Goal: Task Accomplishment & Management: Manage account settings

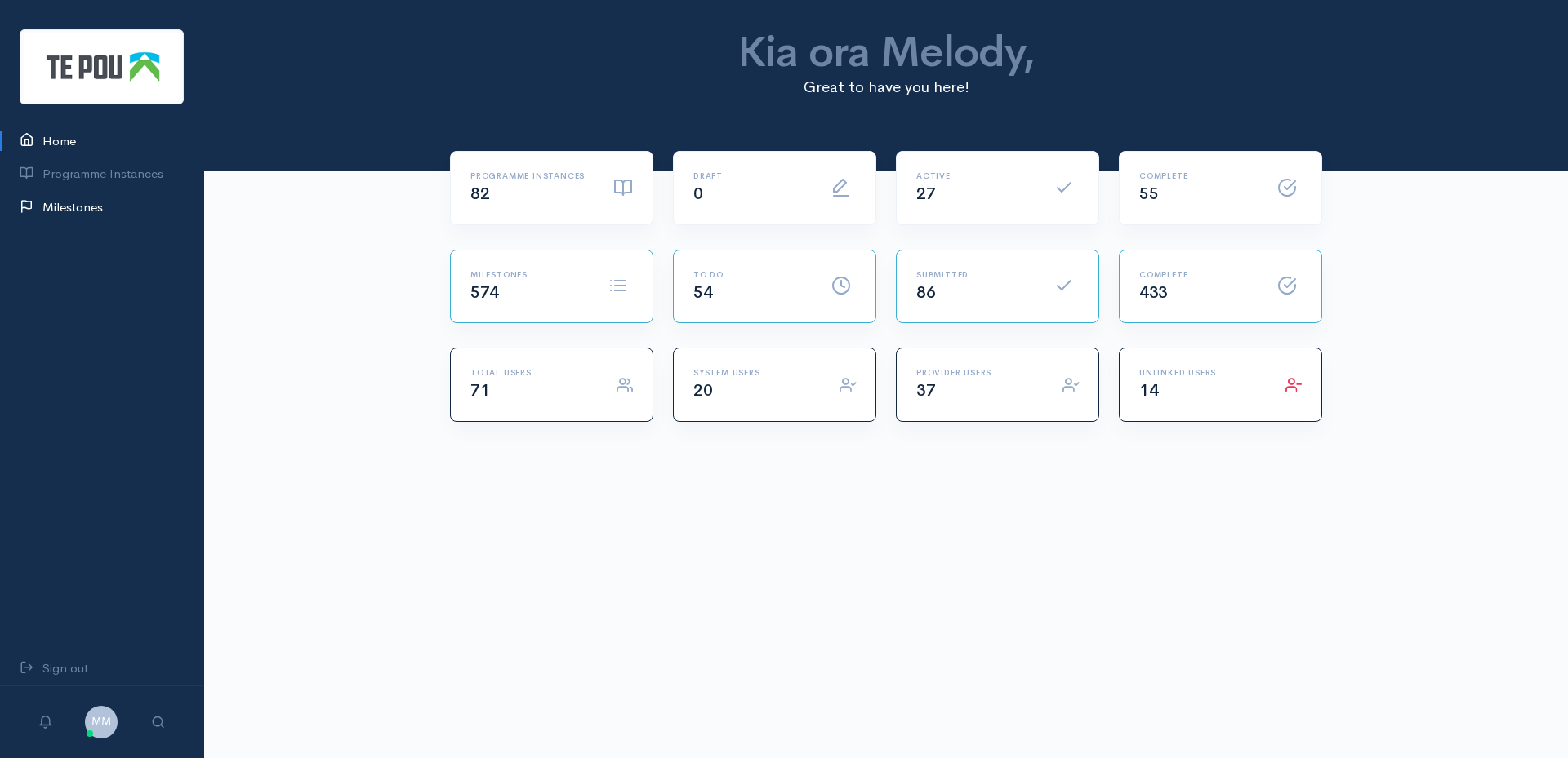
click at [67, 213] on link "Milestones" at bounding box center [101, 207] width 203 height 34
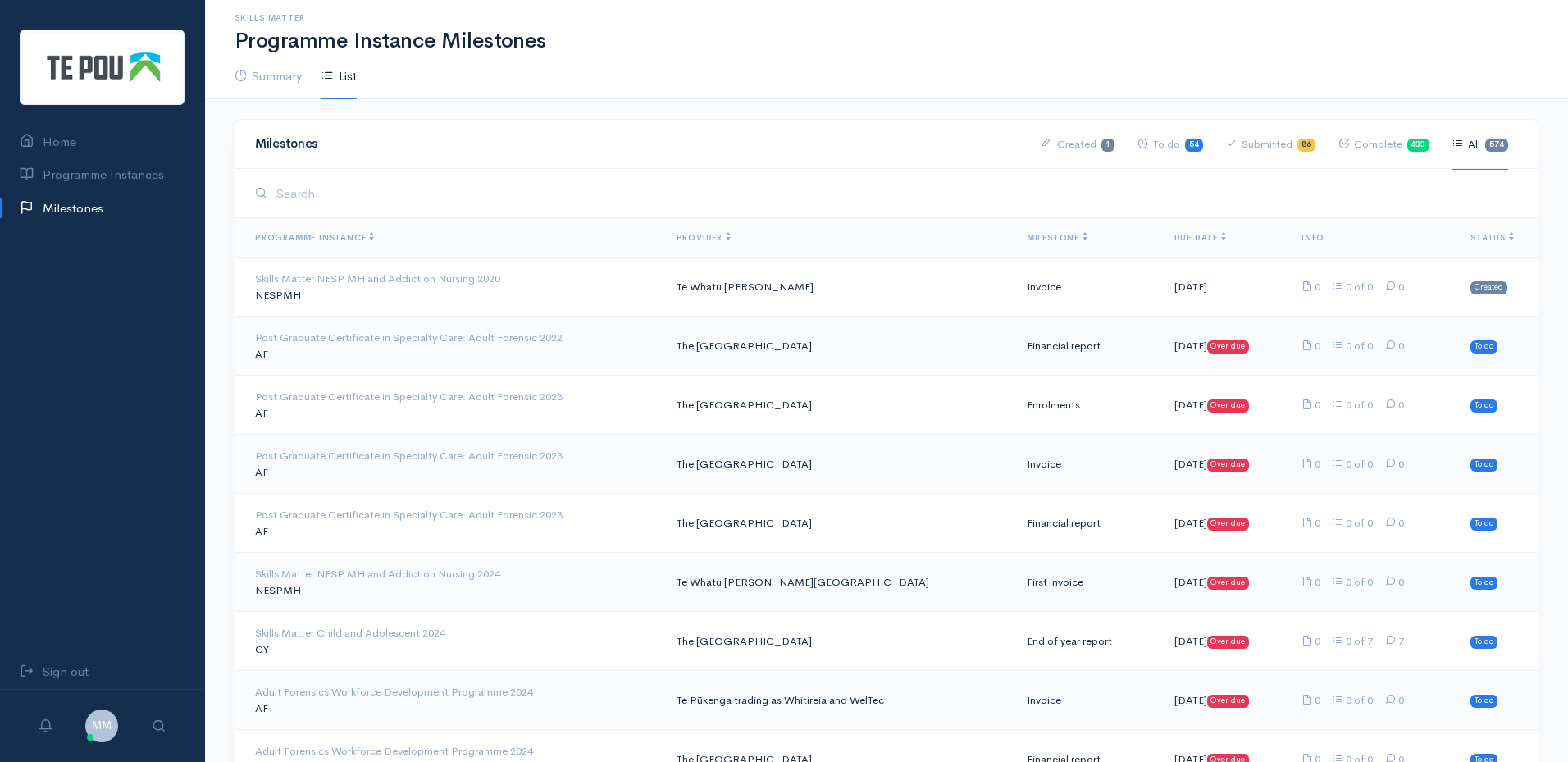
click at [1174, 241] on span "Due Date" at bounding box center [1200, 238] width 52 height 11
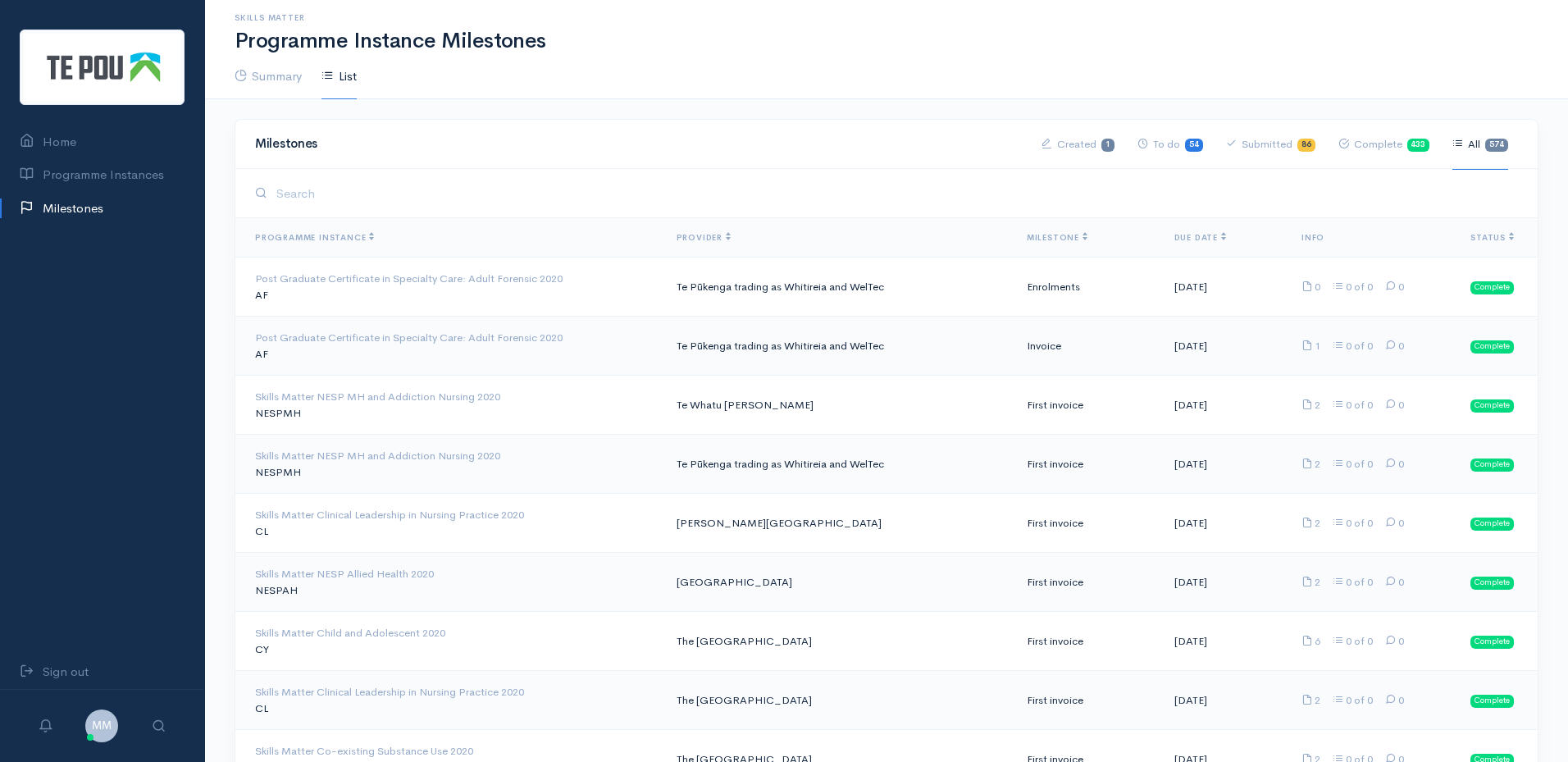
click at [1174, 241] on span "Due Date" at bounding box center [1200, 238] width 52 height 11
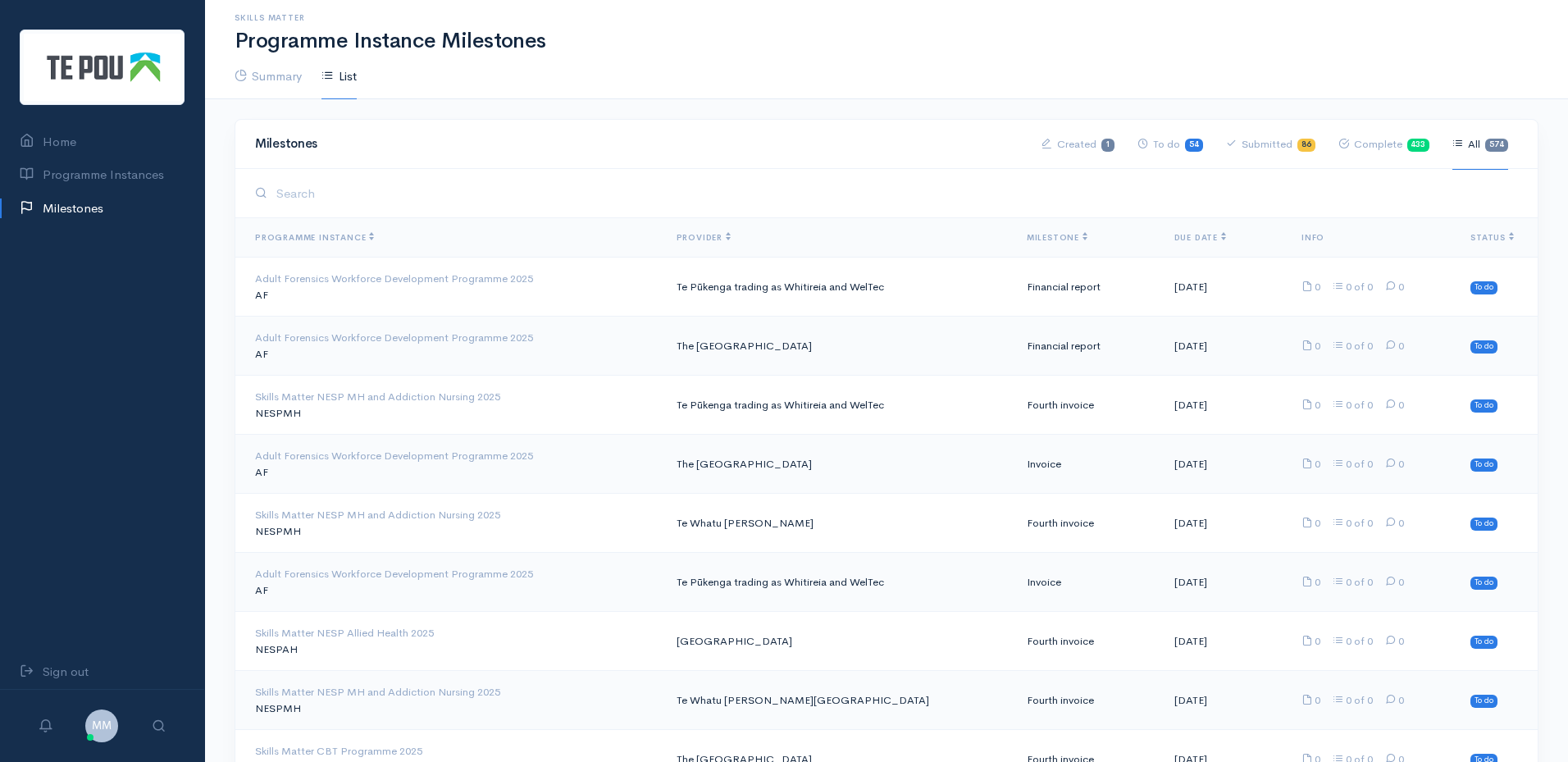
click at [1487, 239] on span "Status" at bounding box center [1492, 238] width 44 height 11
click at [1308, 143] on b "86" at bounding box center [1306, 144] width 10 height 10
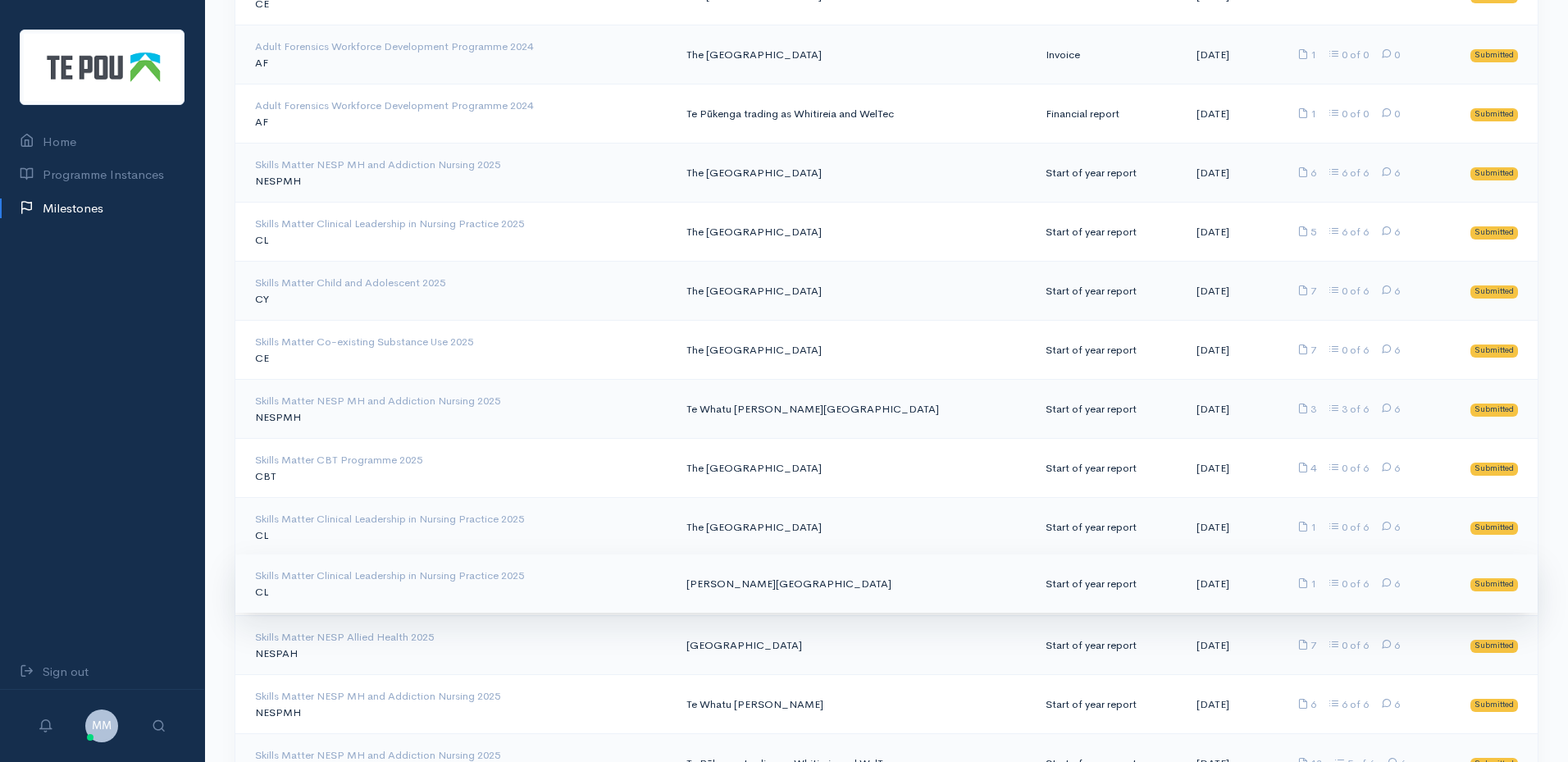
scroll to position [4020, 0]
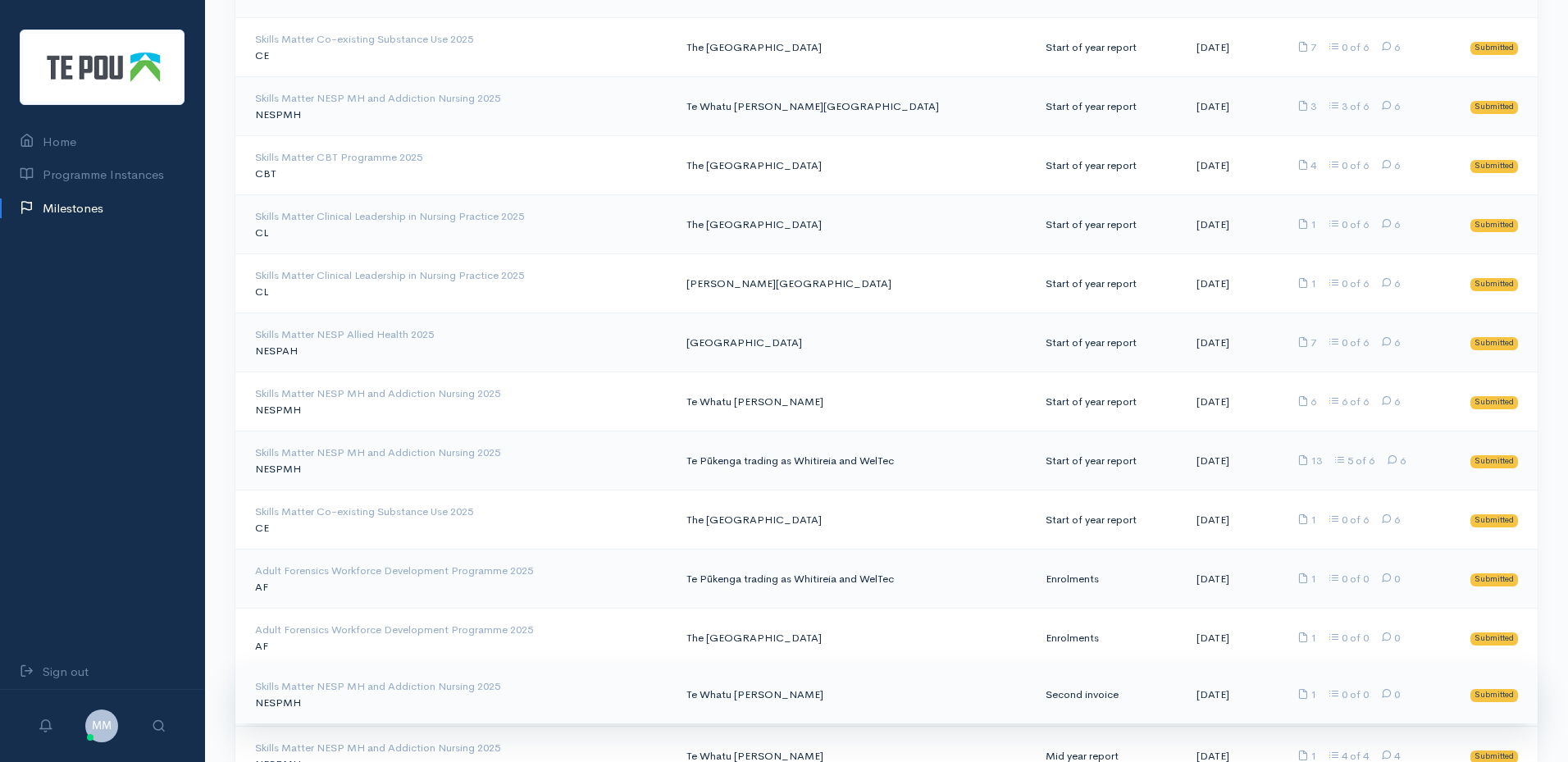
click at [742, 690] on td "Te Whatu [PERSON_NAME]" at bounding box center [853, 695] width 359 height 59
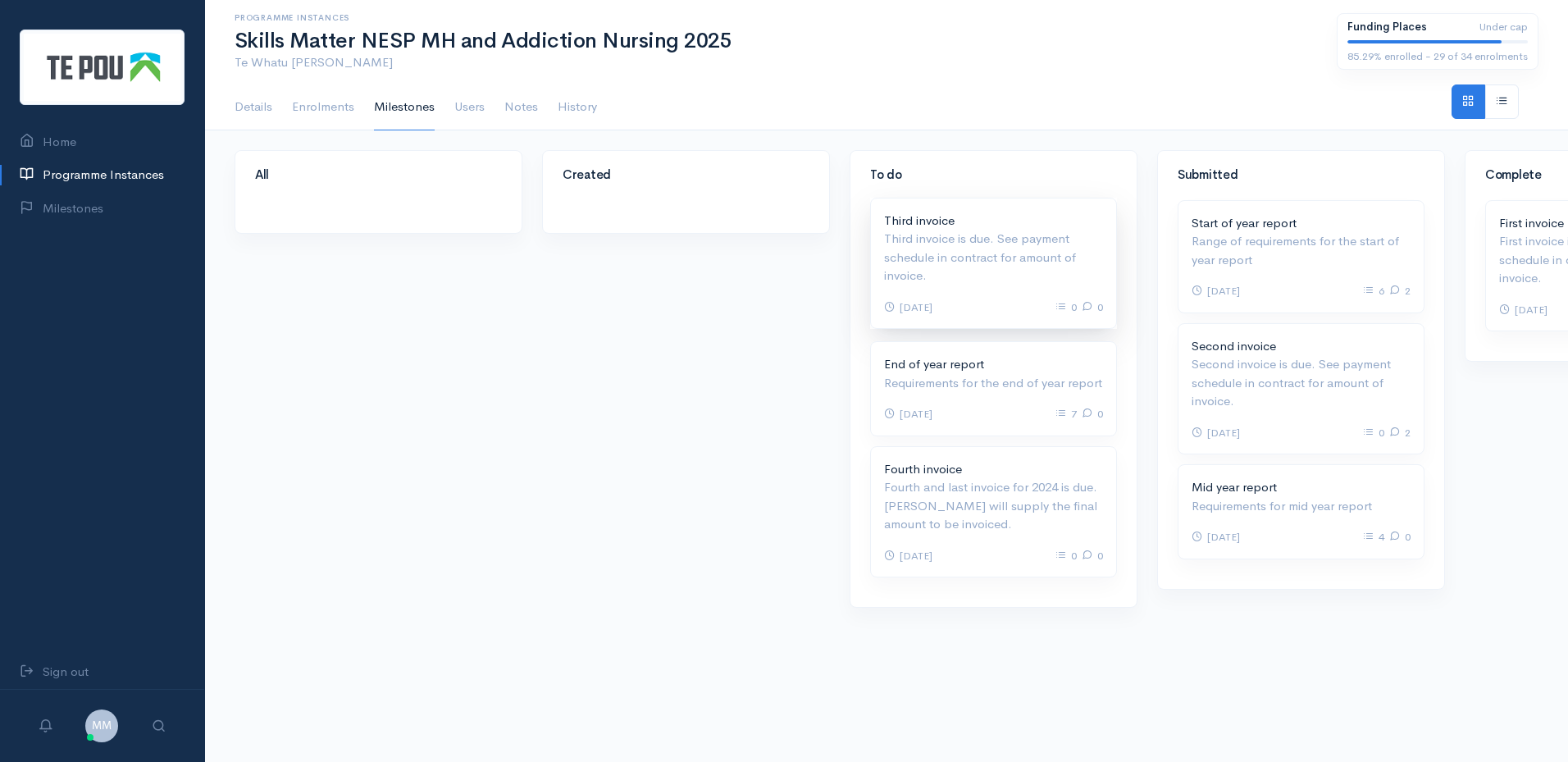
click at [955, 234] on p "Third invoice is due. See payment schedule in contract for amount of invoice." at bounding box center [994, 258] width 219 height 56
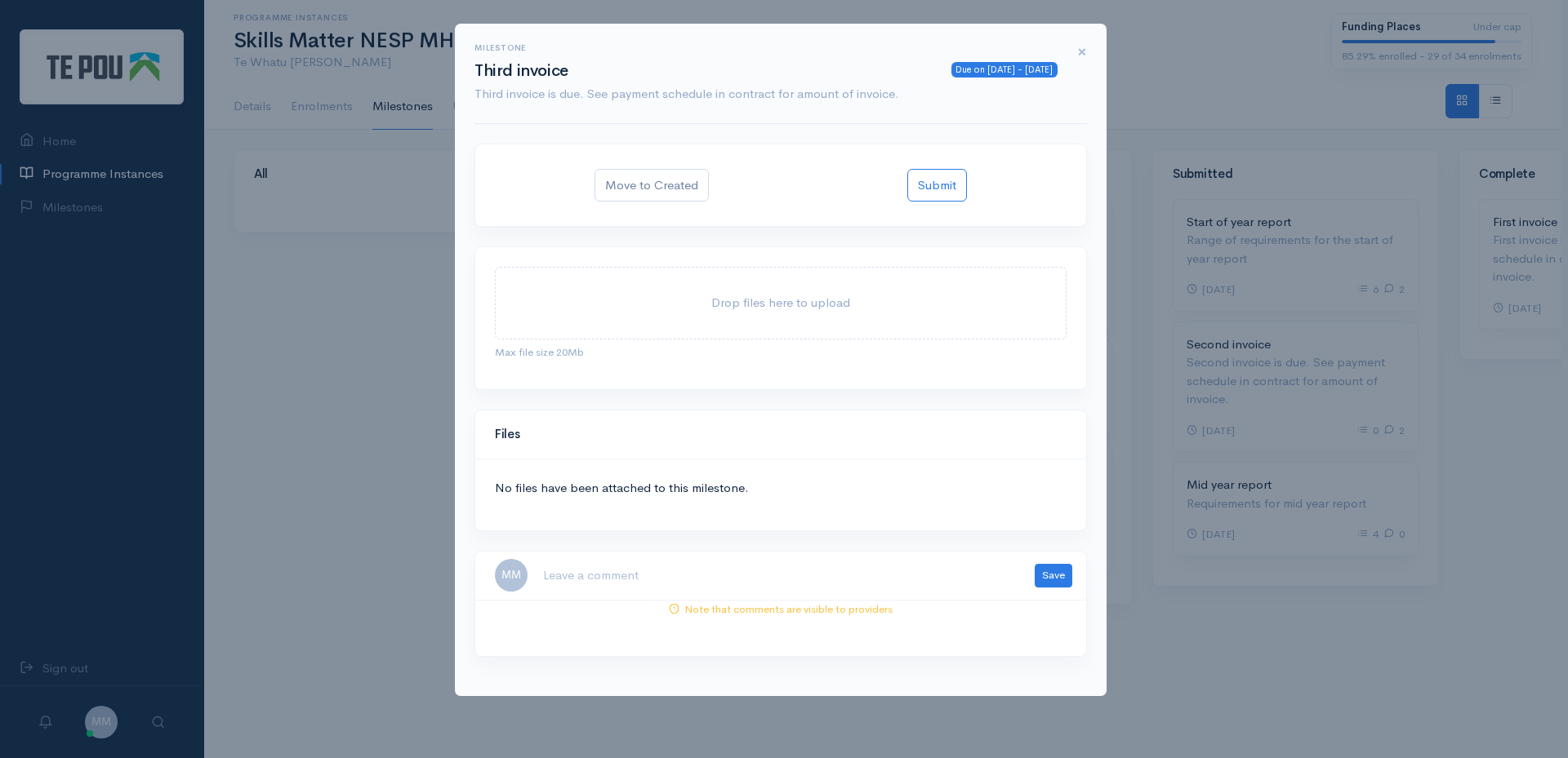
click at [1084, 51] on span "×" at bounding box center [1081, 51] width 10 height 24
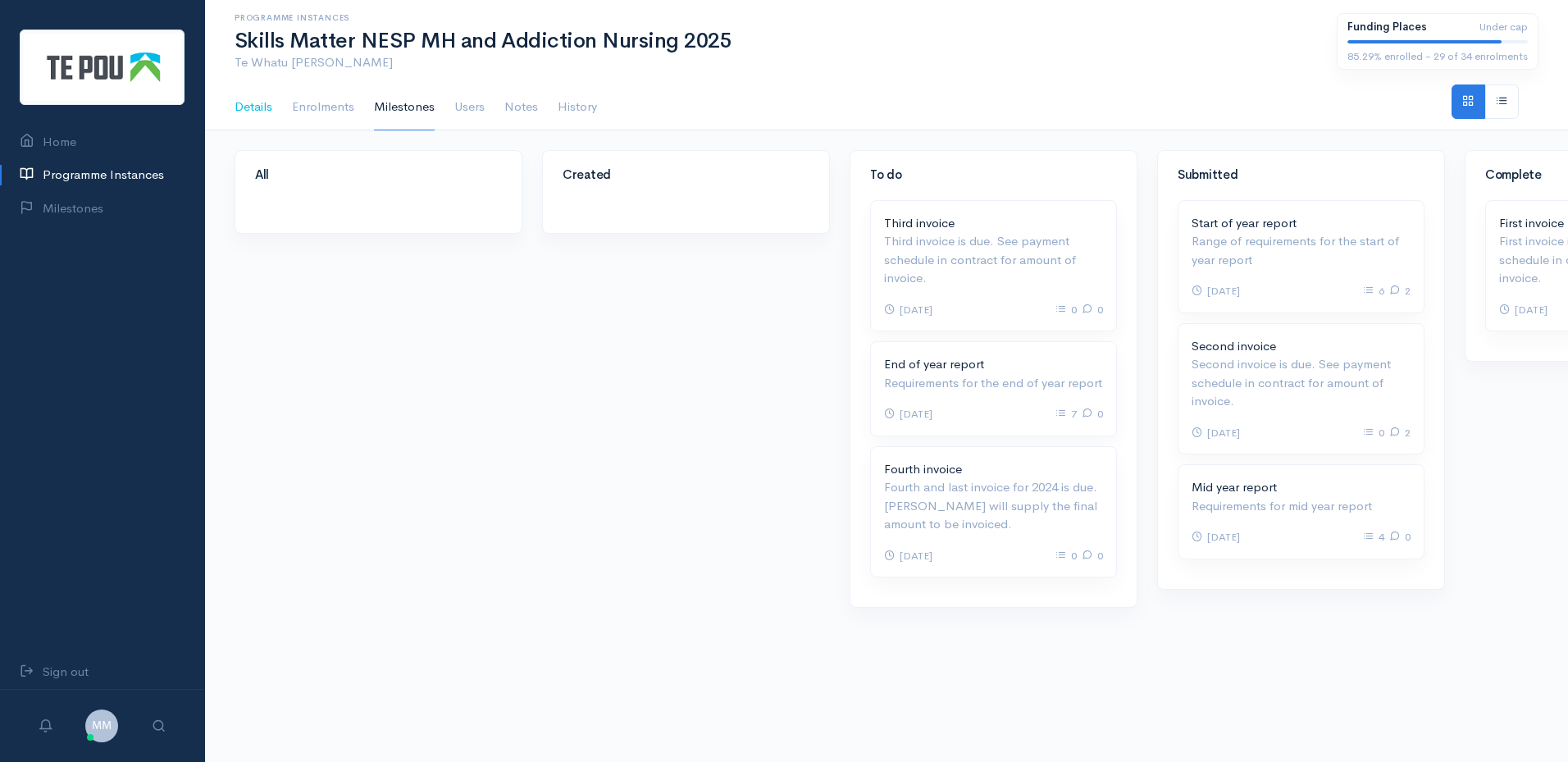
click at [234, 105] on link "Details" at bounding box center [253, 108] width 37 height 46
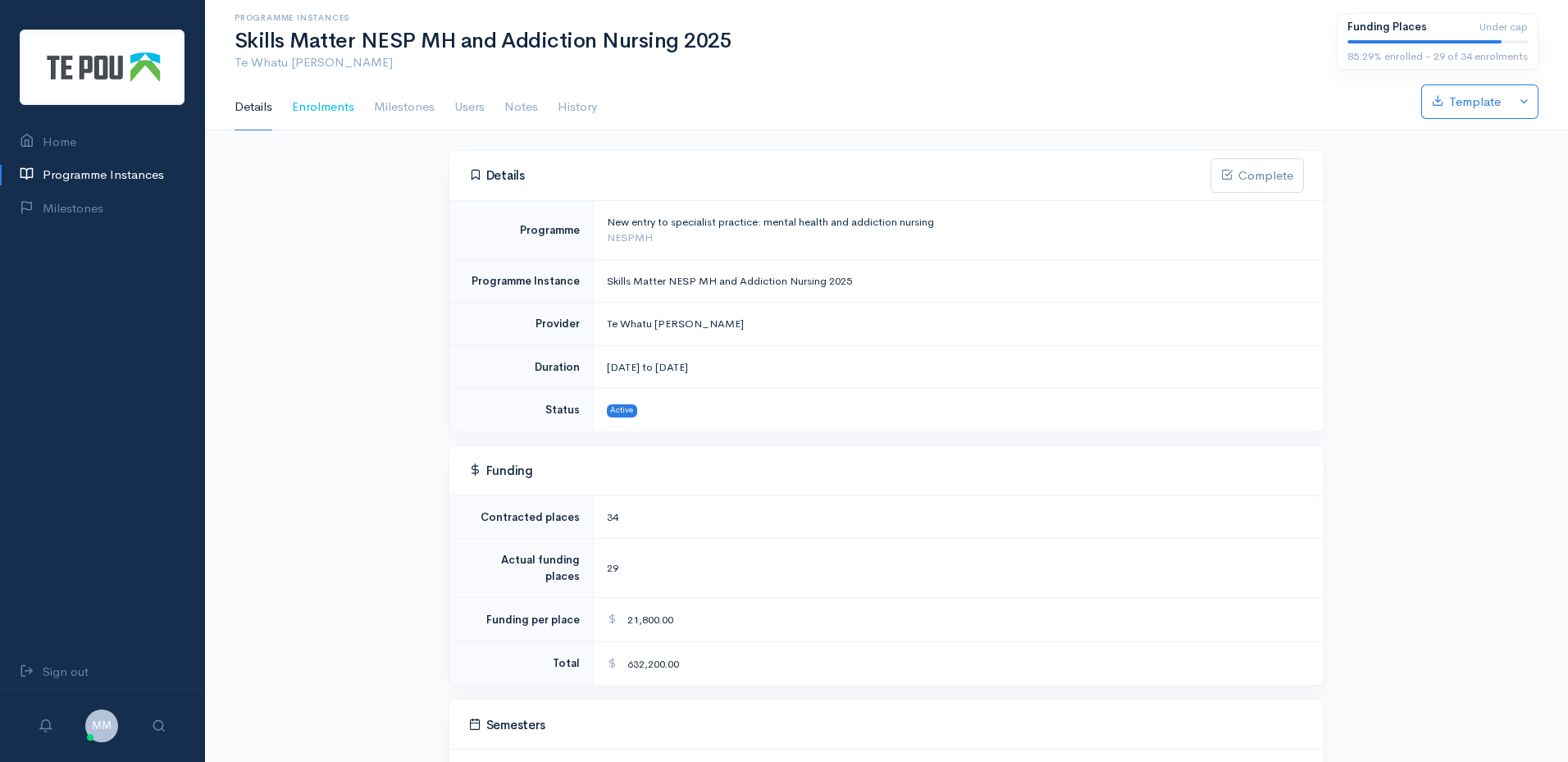
click at [326, 110] on link "Enrolments" at bounding box center [323, 108] width 62 height 46
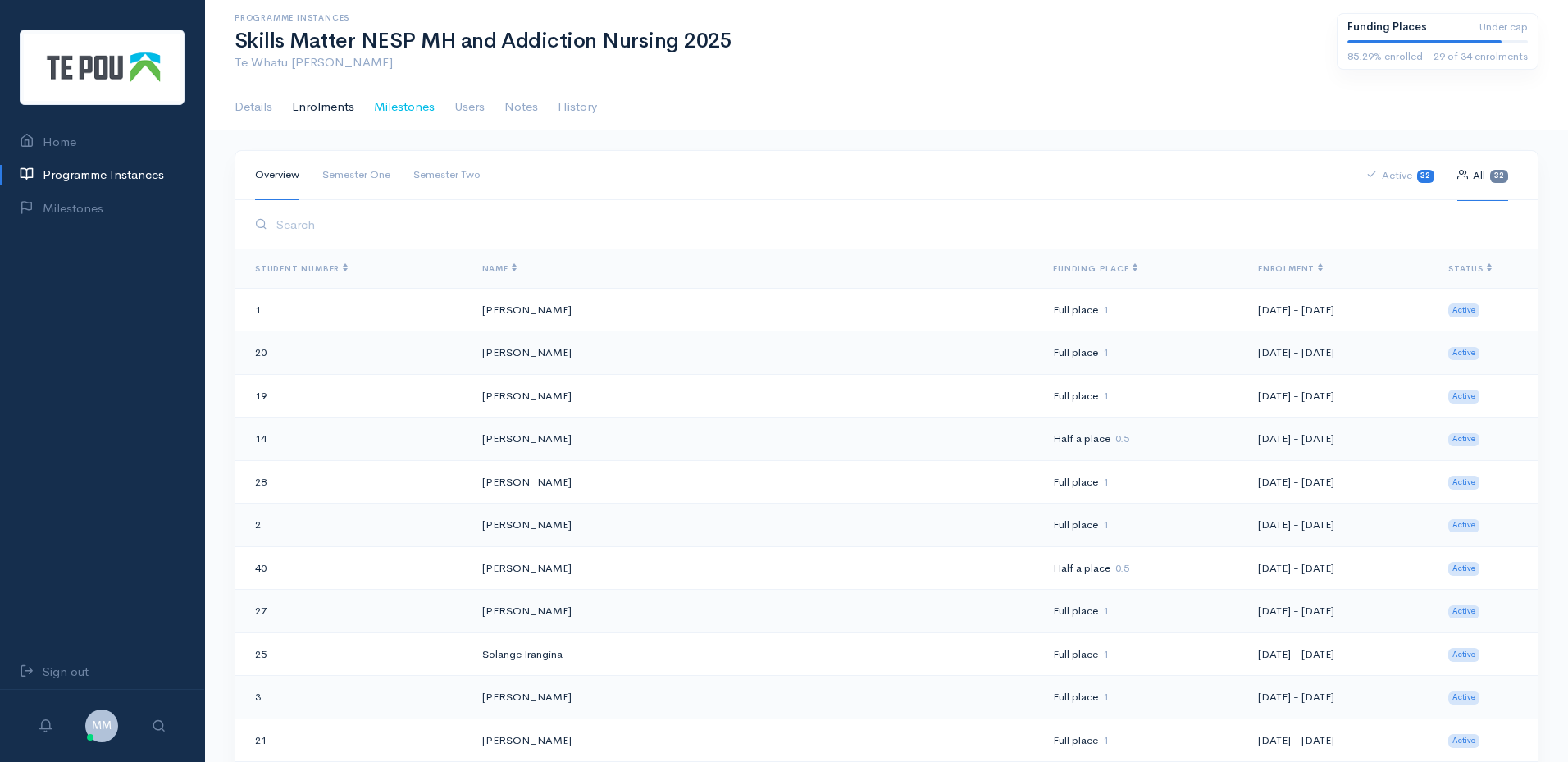
click at [379, 112] on link "Milestones" at bounding box center [404, 108] width 61 height 46
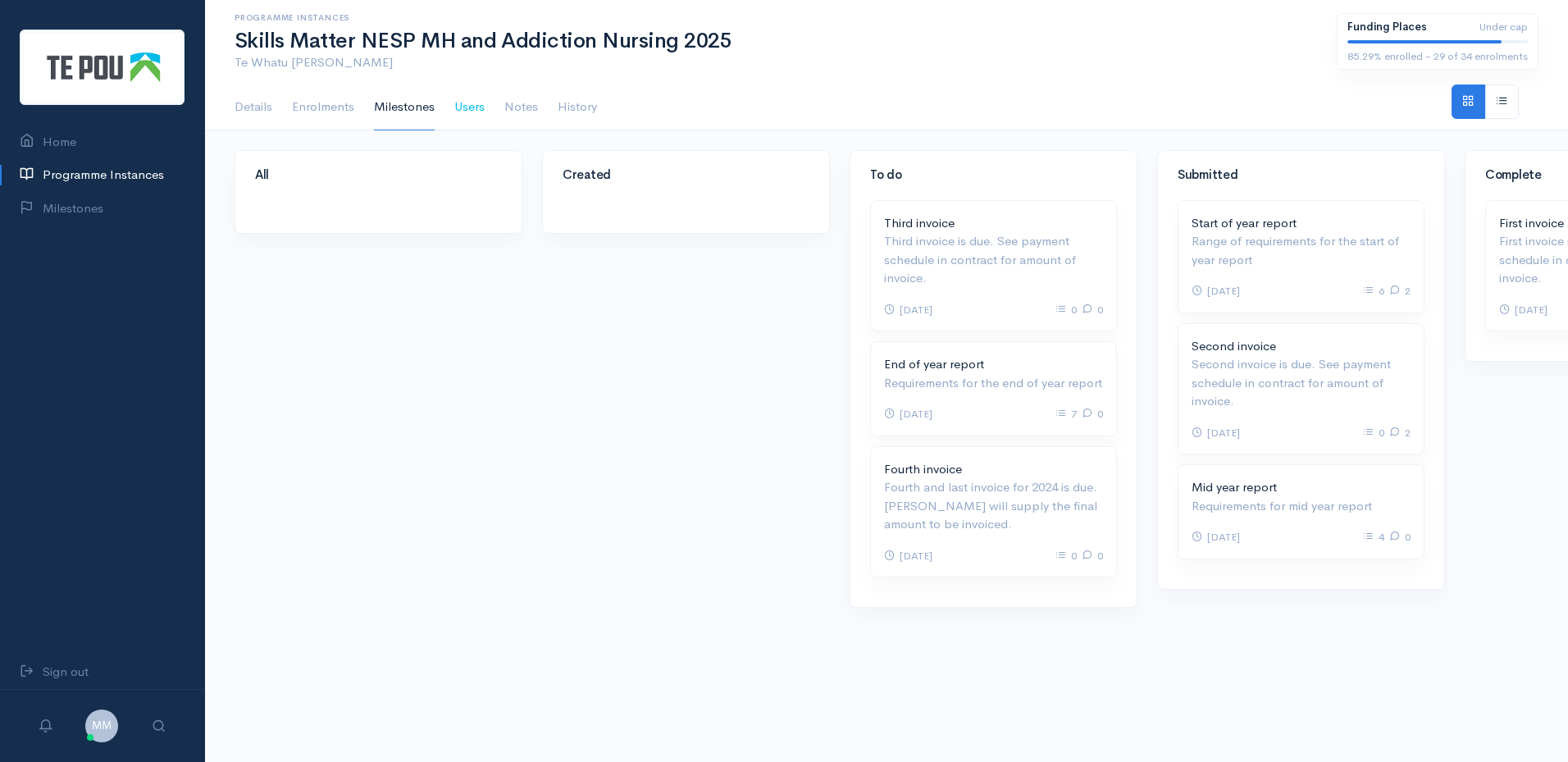
click at [470, 102] on link "Users" at bounding box center [470, 108] width 30 height 46
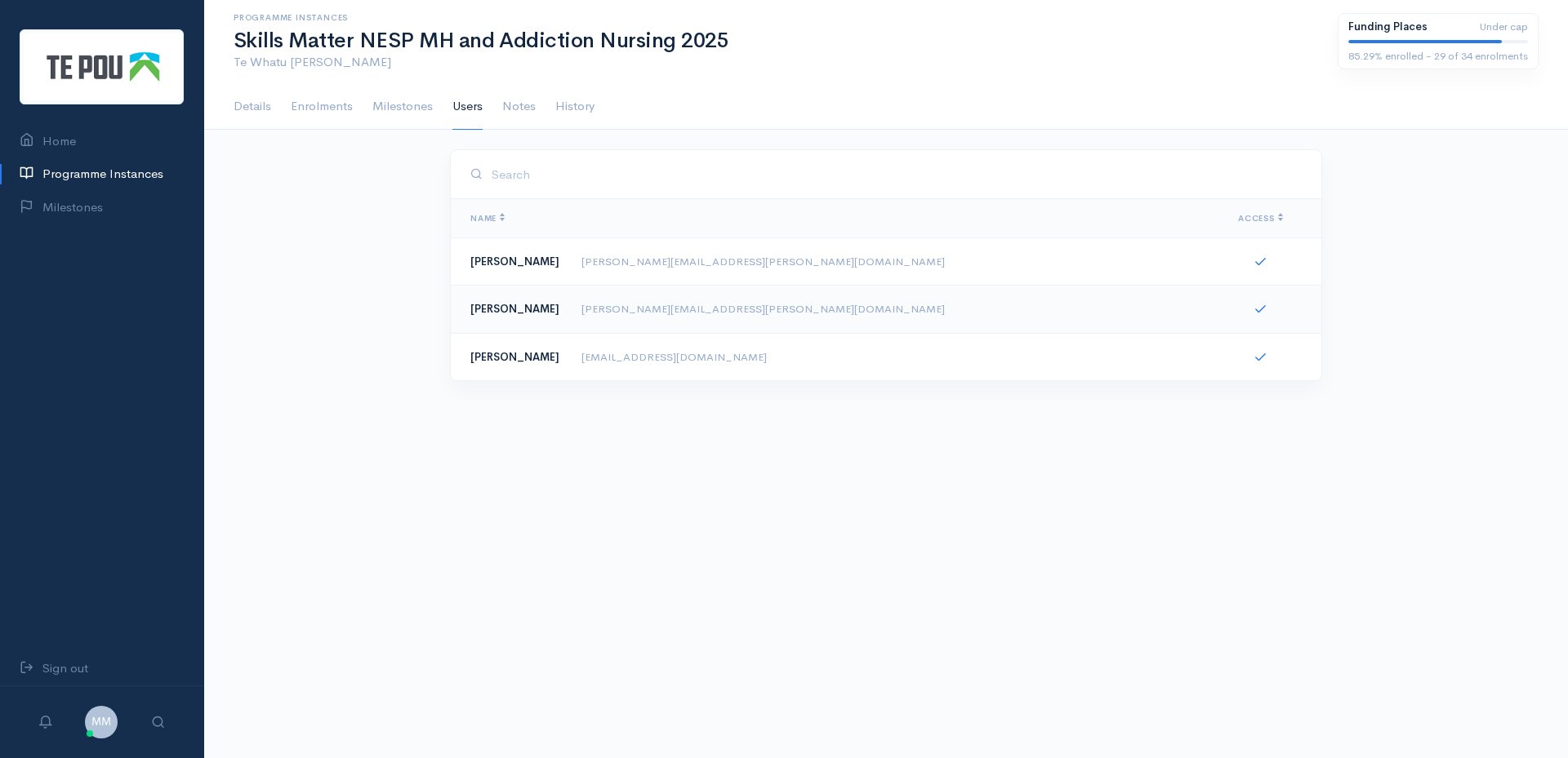
click at [522, 107] on link "Notes" at bounding box center [519, 107] width 34 height 46
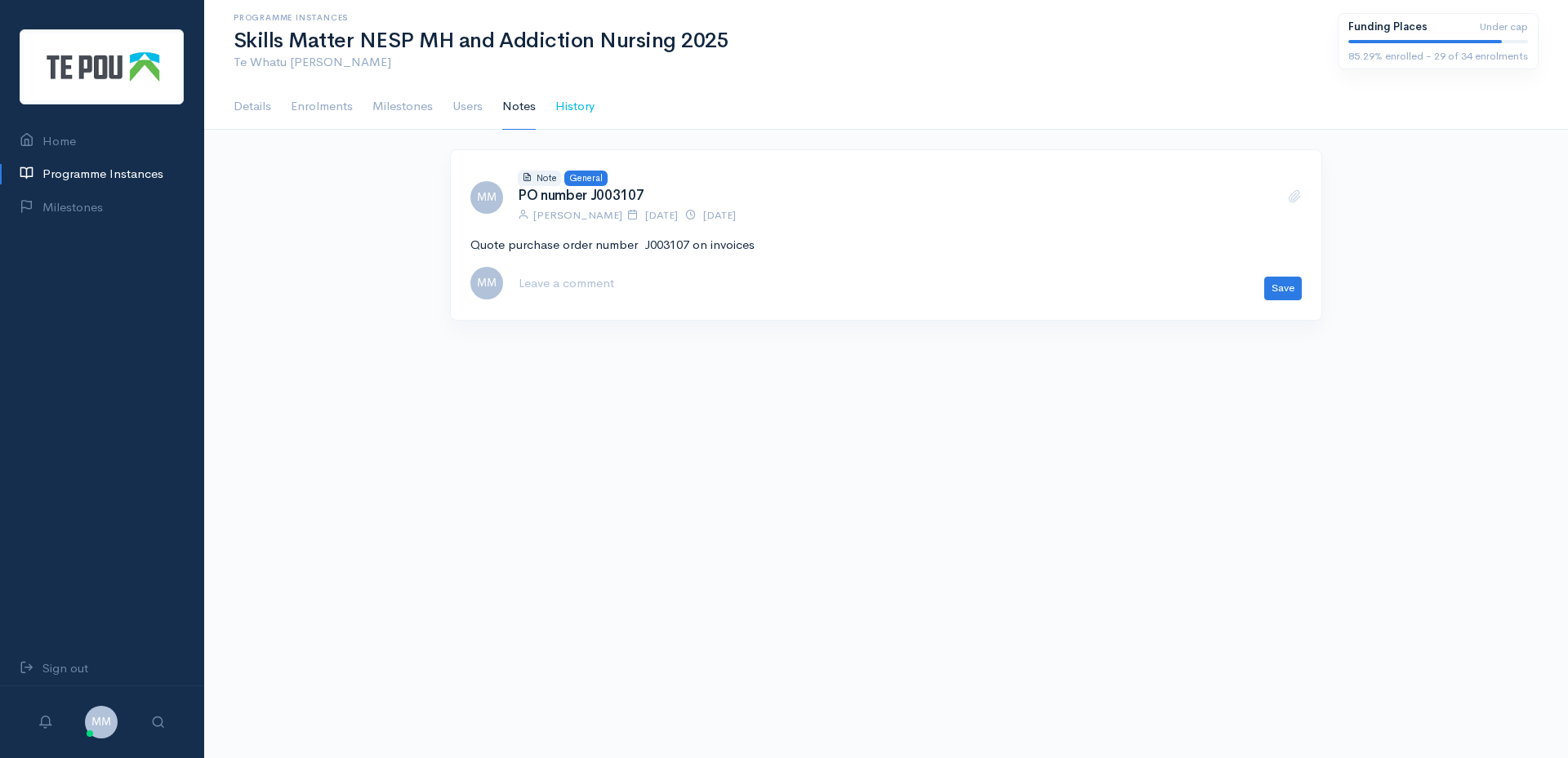
click at [570, 116] on link "History" at bounding box center [575, 107] width 39 height 46
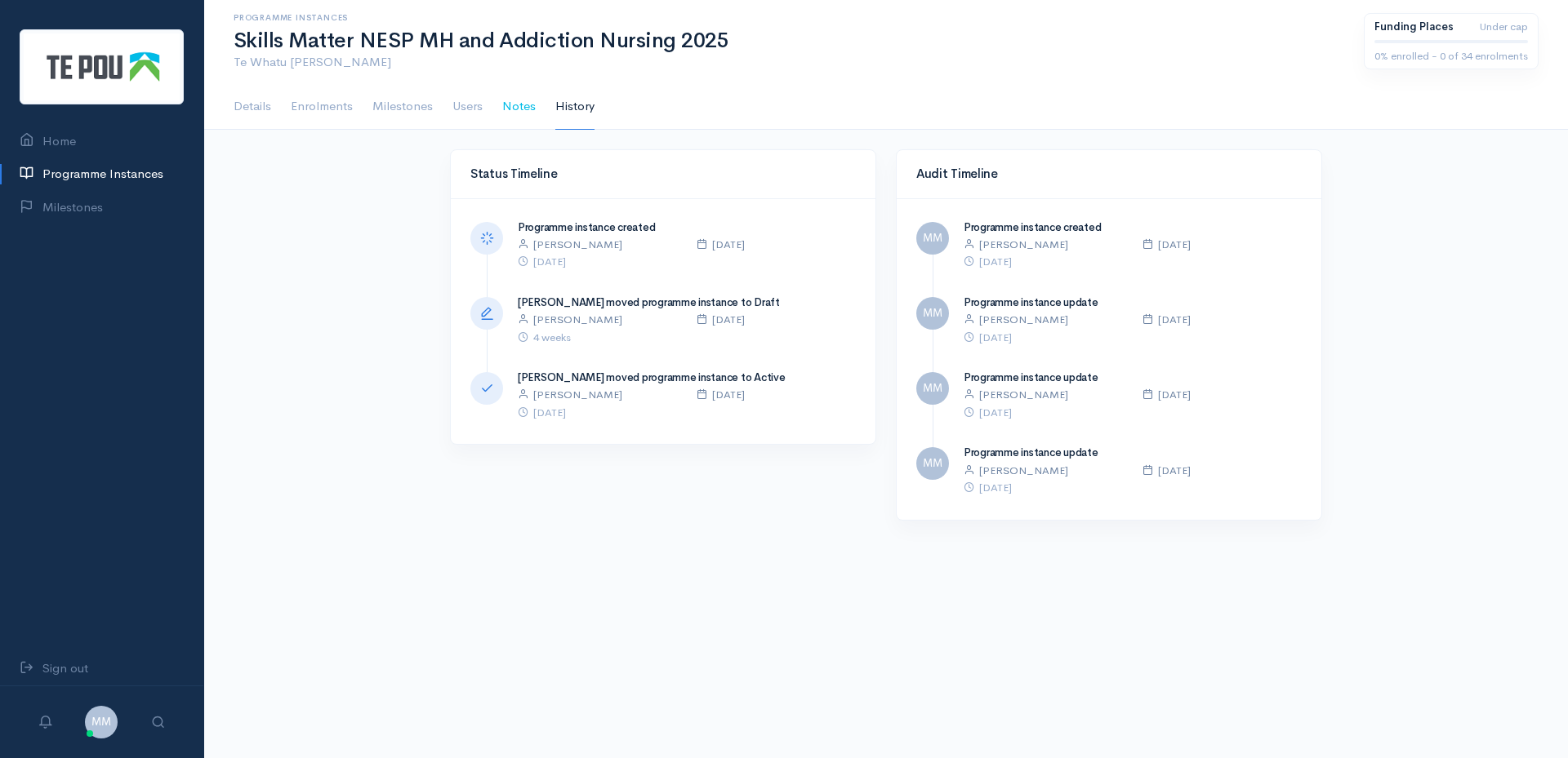
click at [522, 116] on link "Notes" at bounding box center [519, 107] width 34 height 46
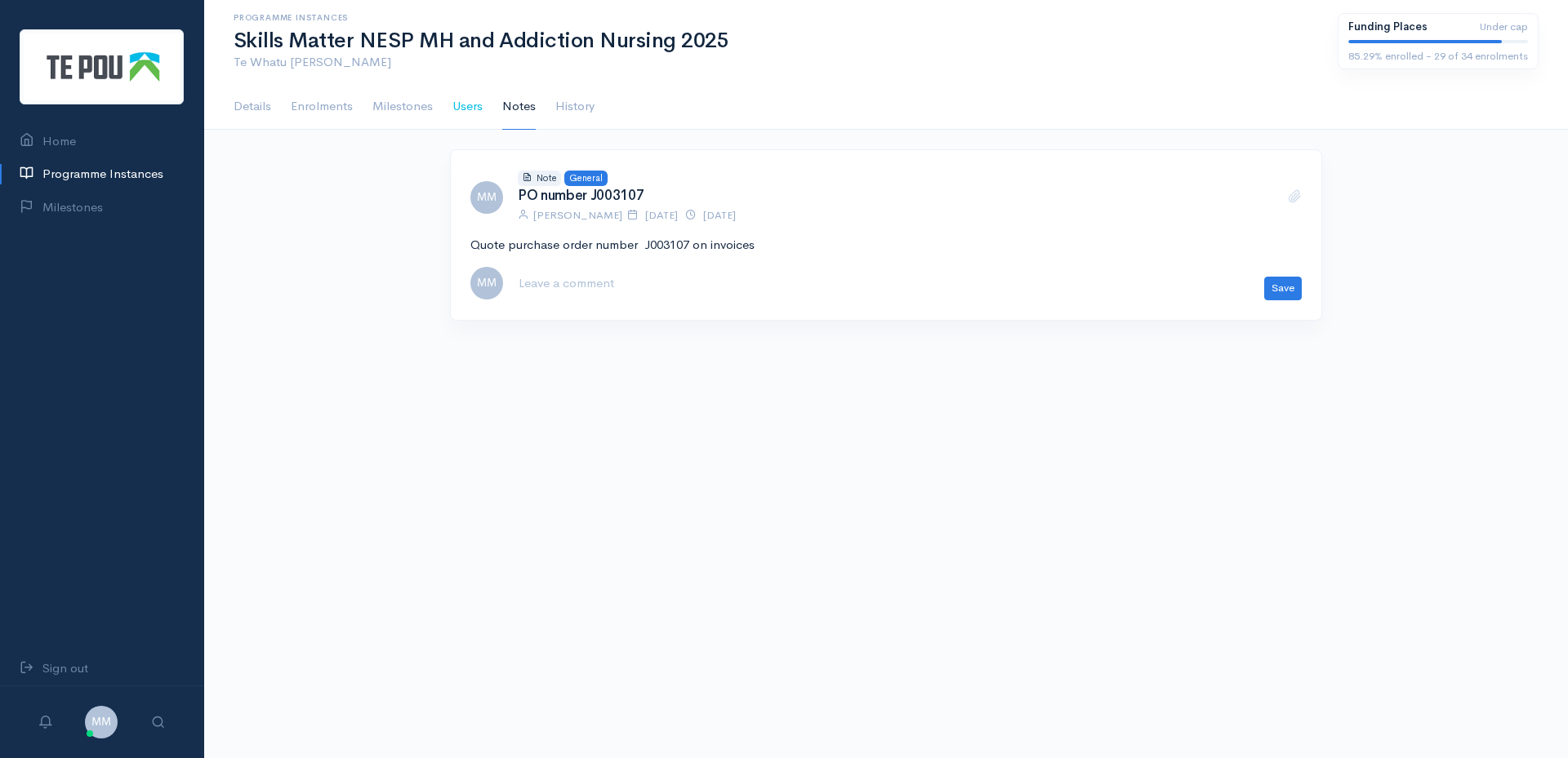
click at [455, 103] on link "Users" at bounding box center [467, 107] width 30 height 46
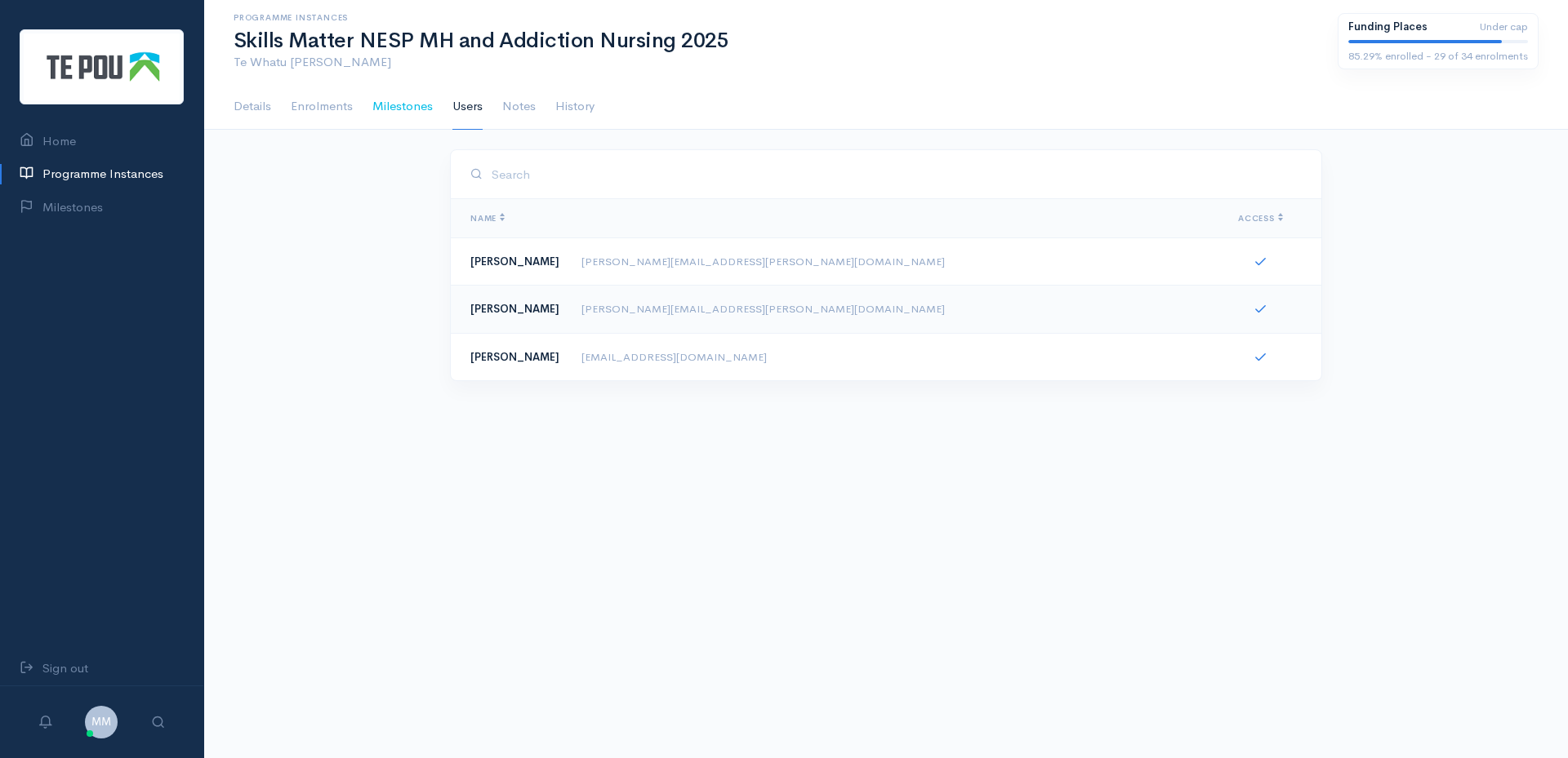
click at [400, 102] on link "Milestones" at bounding box center [403, 107] width 60 height 46
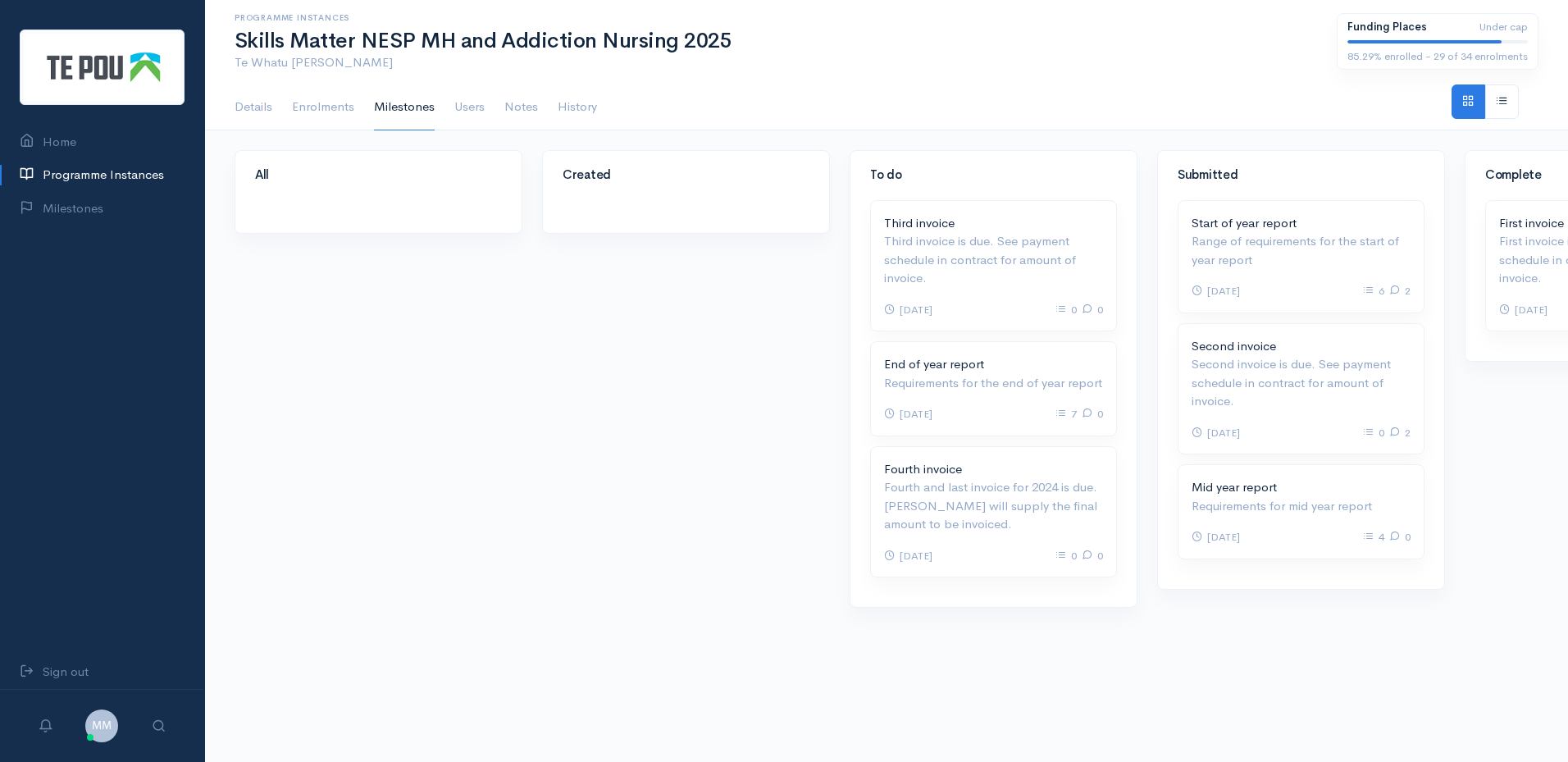
click at [891, 168] on h4 "To do" at bounding box center [993, 176] width 247 height 14
click at [981, 373] on p "Requirements for the end of year report" at bounding box center [994, 381] width 219 height 19
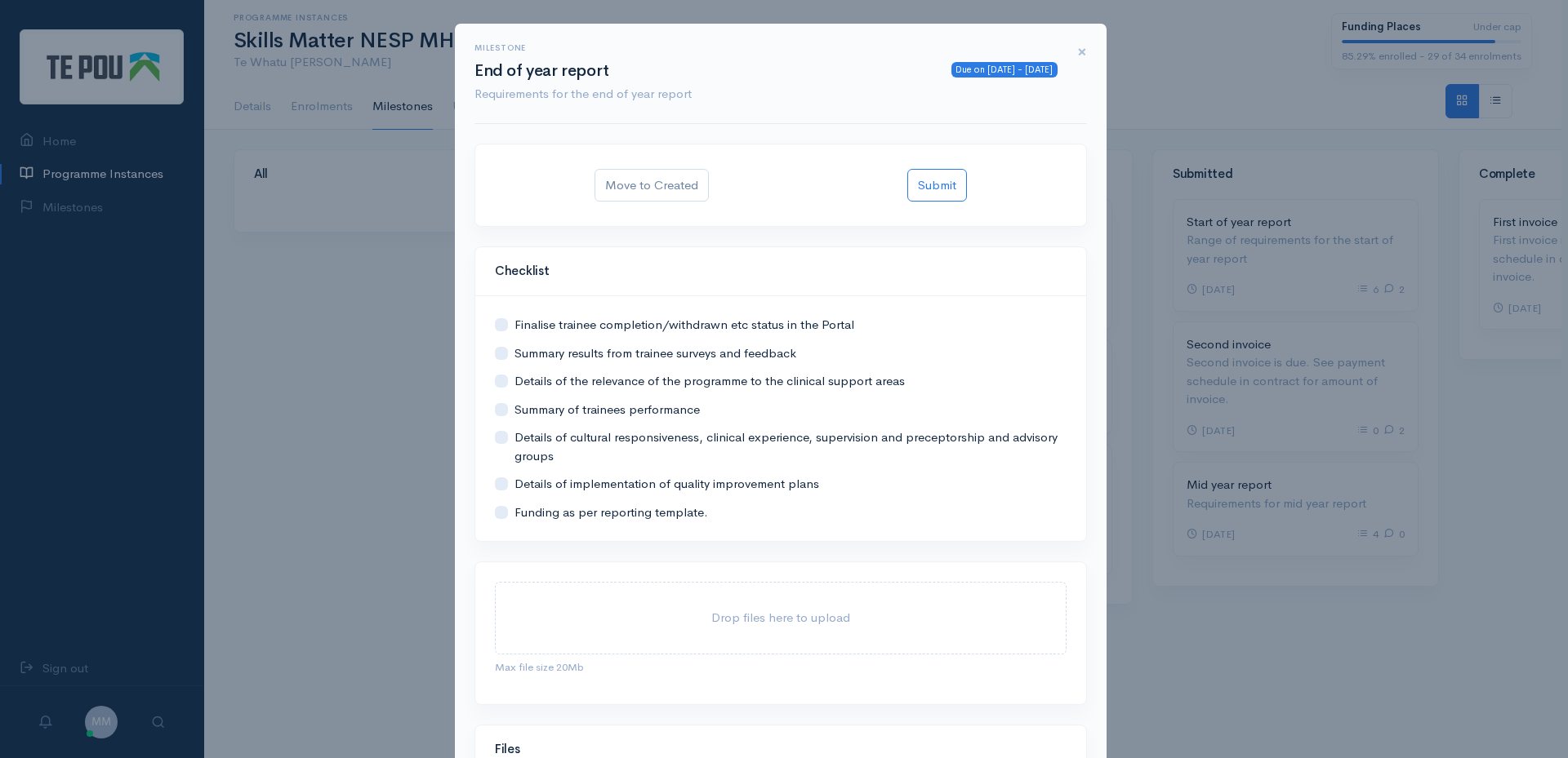
click at [1081, 46] on span "×" at bounding box center [1081, 51] width 10 height 24
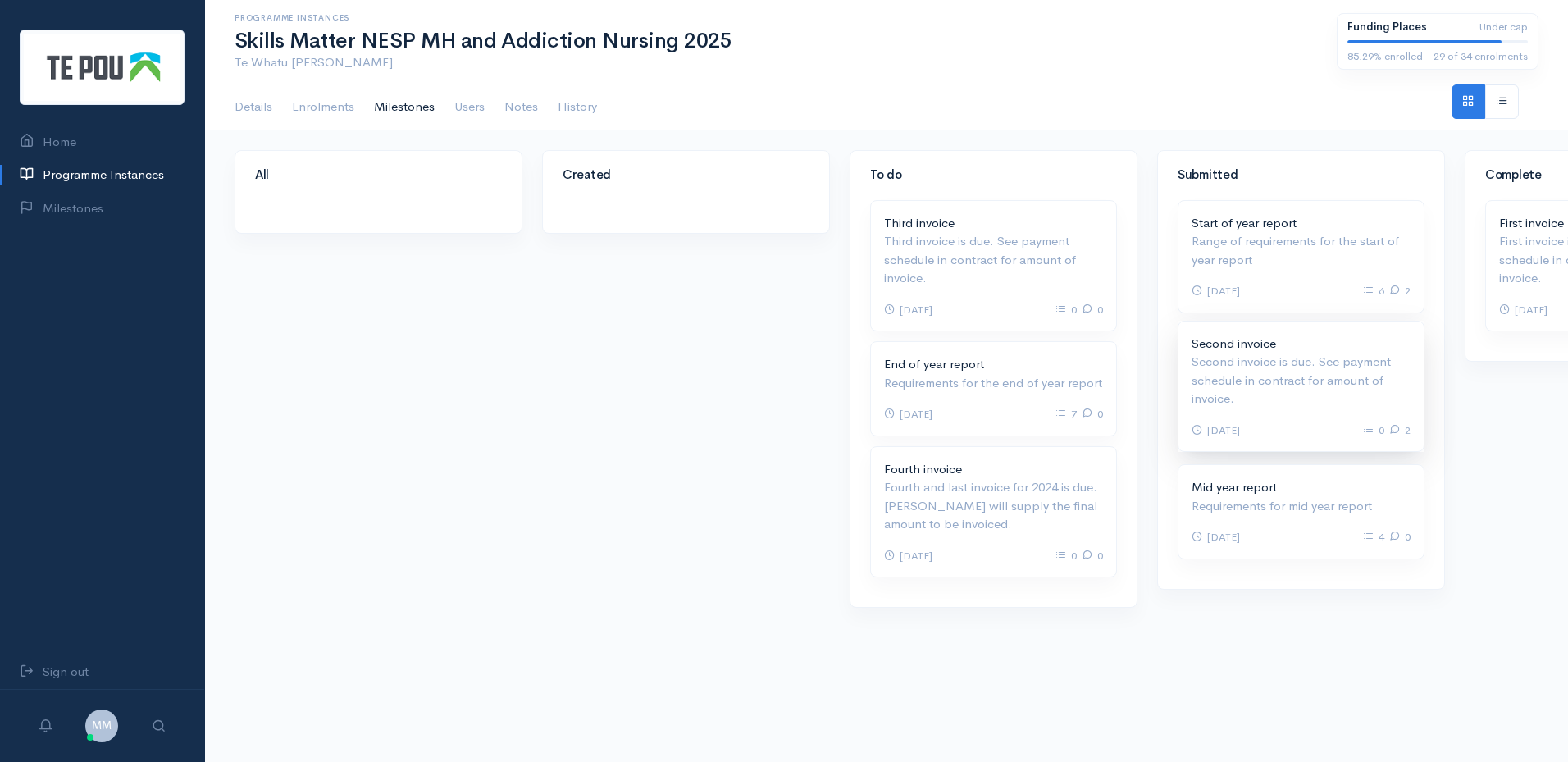
click at [1320, 375] on p "Second invoice is due. See payment schedule in contract for amount of invoice." at bounding box center [1302, 381] width 219 height 56
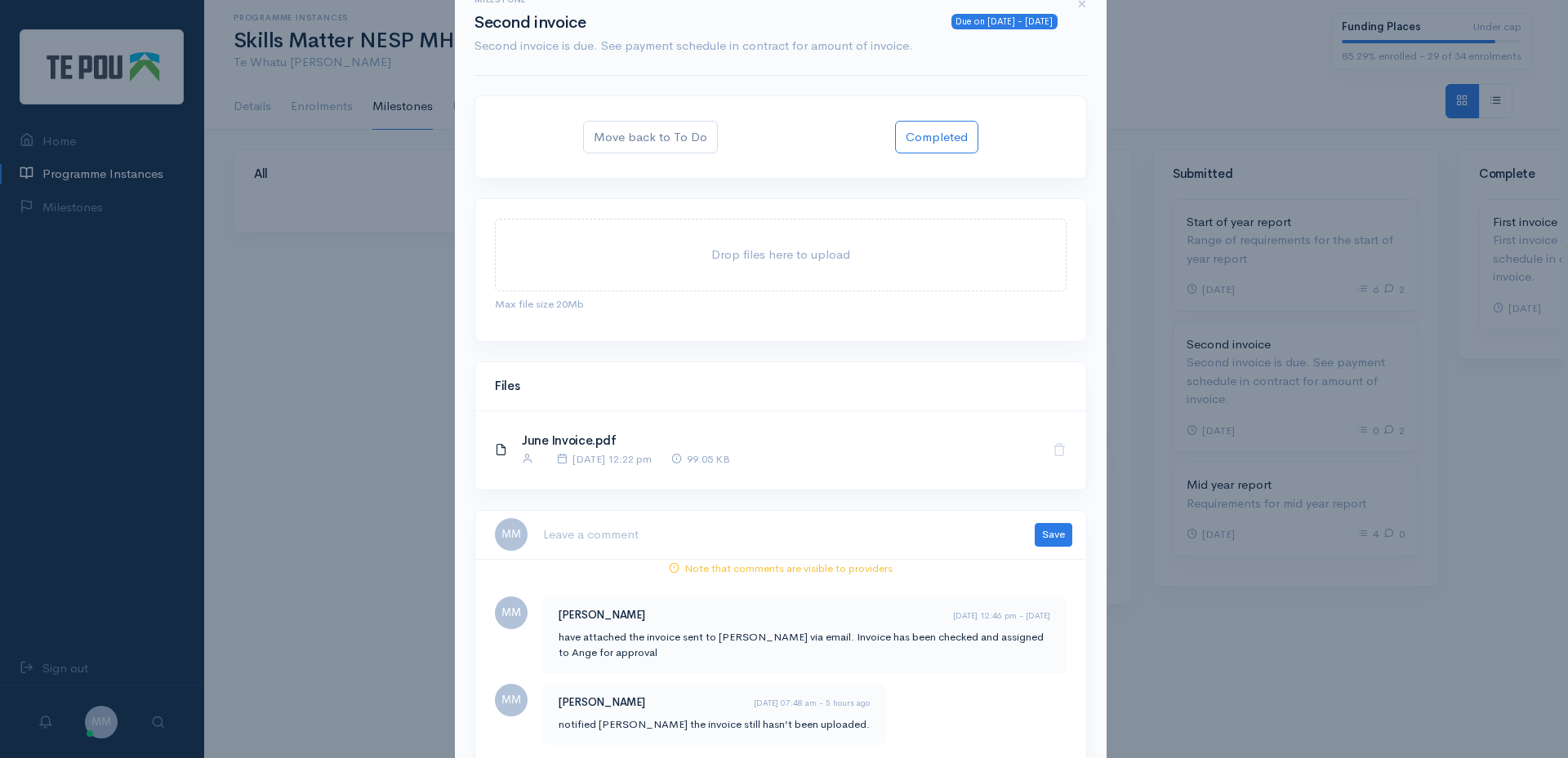
scroll to position [129, 0]
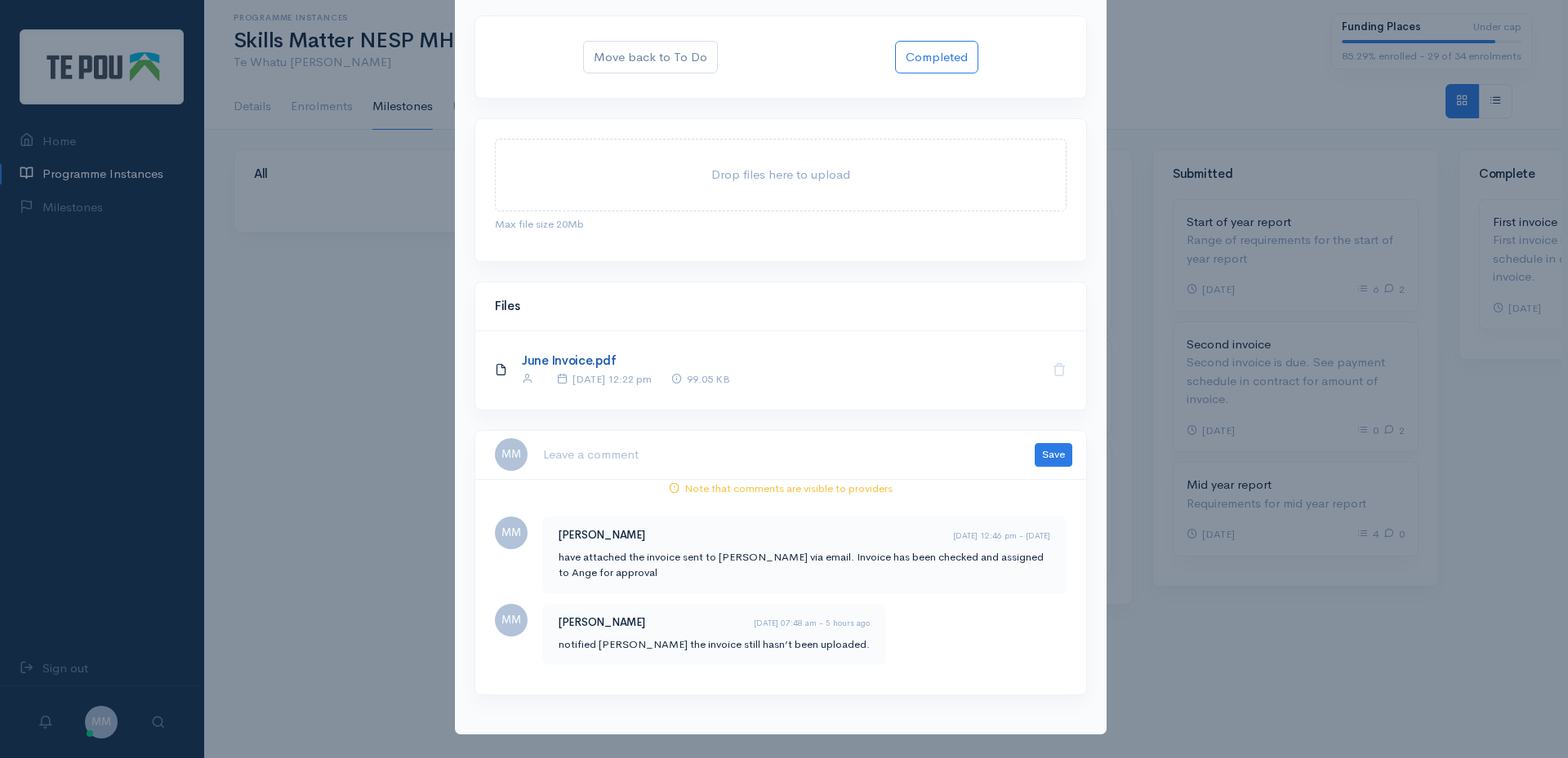
click at [561, 357] on link "June Invoice.pdf" at bounding box center [568, 360] width 94 height 15
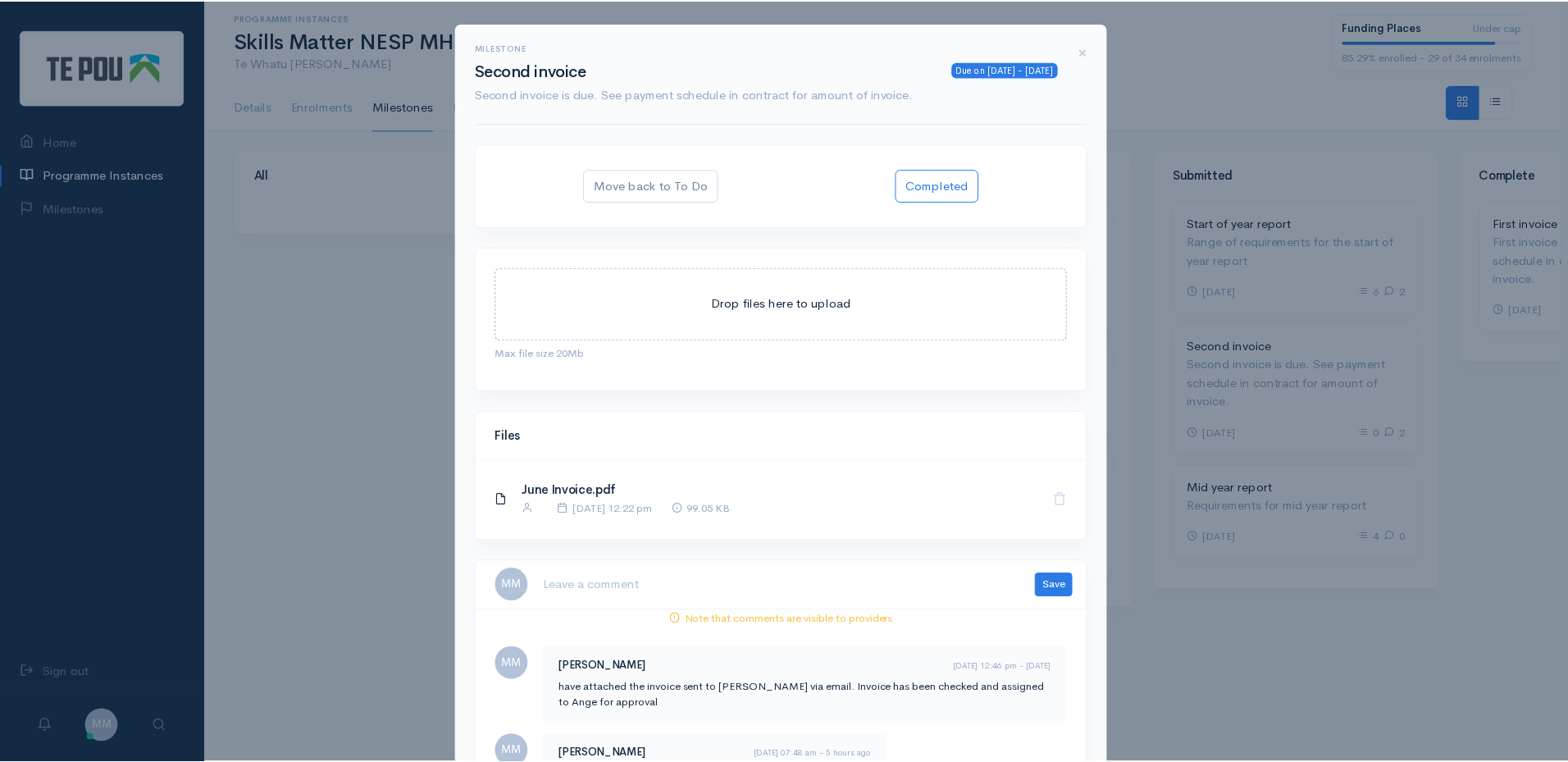
scroll to position [0, 0]
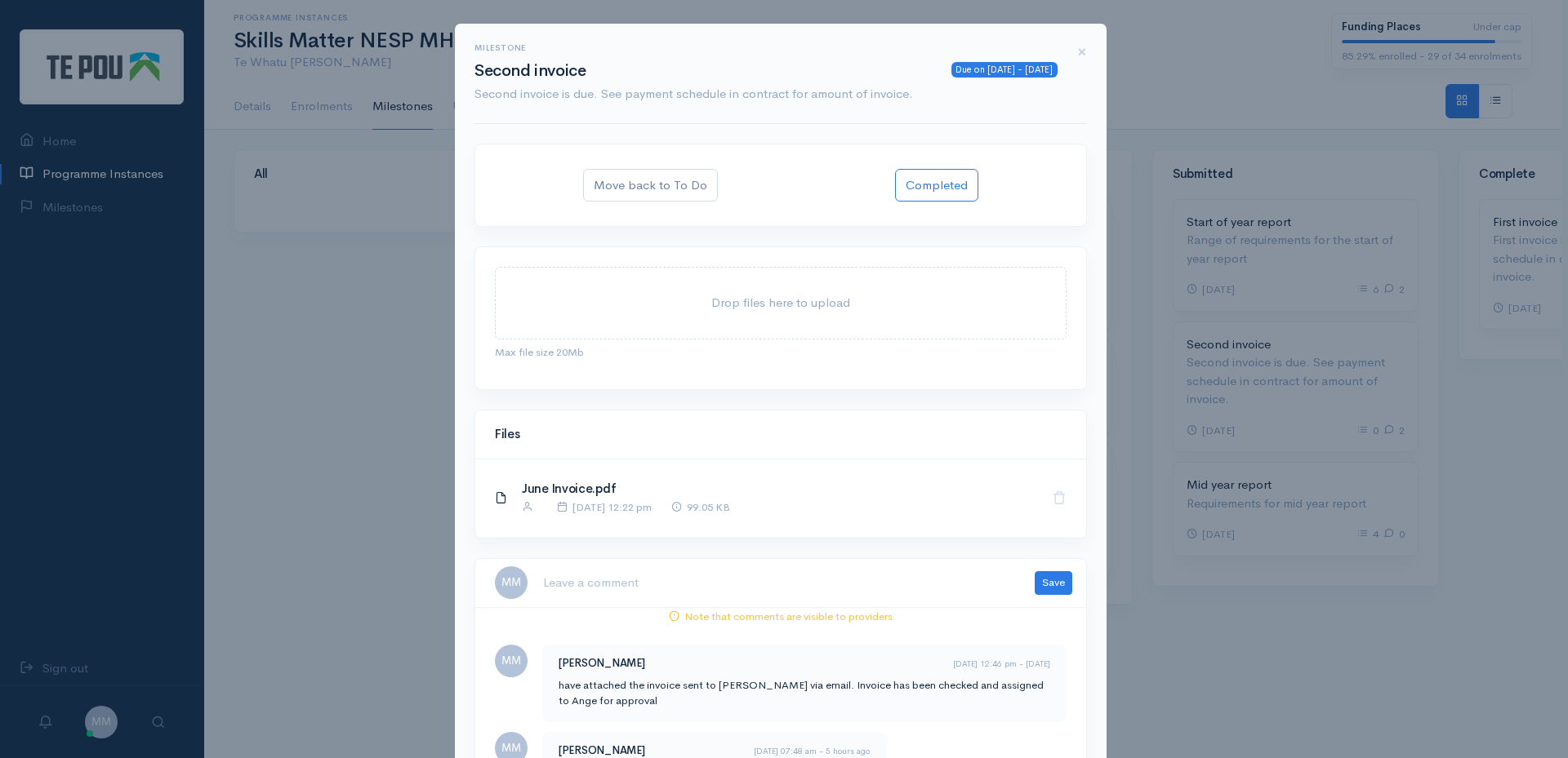
click at [658, 584] on textarea at bounding box center [778, 583] width 473 height 34
type textarea "invoice uploaded"
click at [1044, 577] on button "Save" at bounding box center [1054, 582] width 37 height 24
click at [921, 191] on button "Completed" at bounding box center [937, 186] width 83 height 34
